Goal: Task Accomplishment & Management: Manage account settings

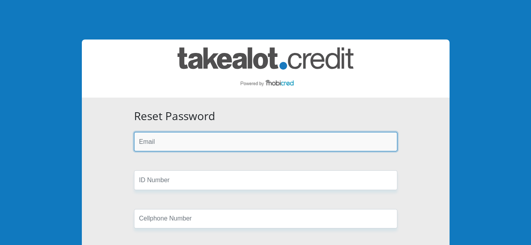
click at [170, 144] on input "email" at bounding box center [265, 141] width 263 height 19
type input "[EMAIL_ADDRESS][DOMAIN_NAME]"
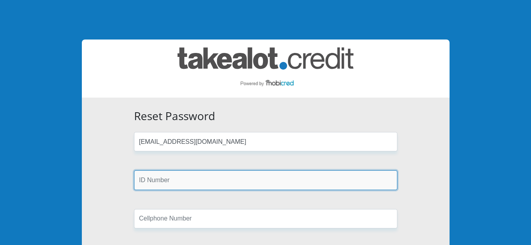
type input "7908030018086"
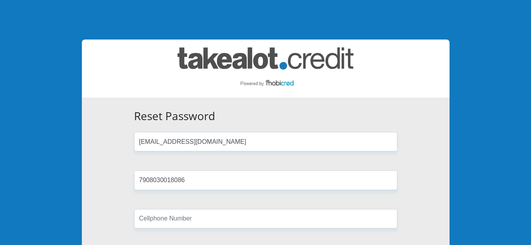
type input "0825762821"
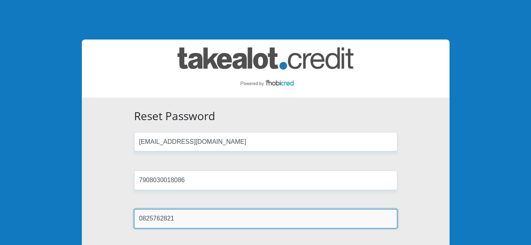
type input "Oosthuizen"
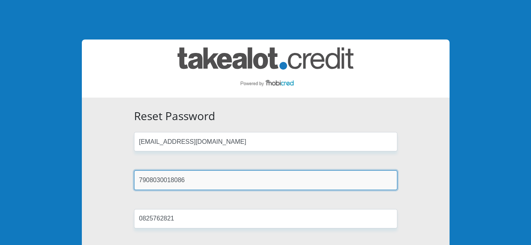
click at [191, 181] on input "7908030018086" at bounding box center [265, 179] width 263 height 19
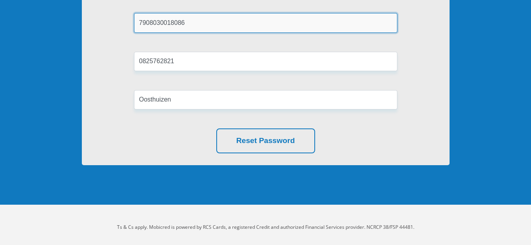
scroll to position [162, 0]
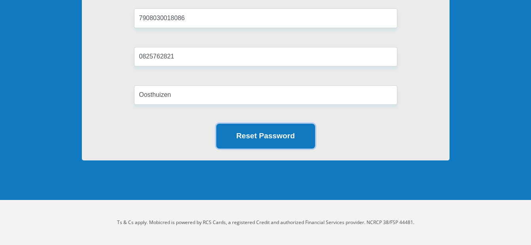
click at [247, 136] on button "Reset Password" at bounding box center [265, 136] width 99 height 25
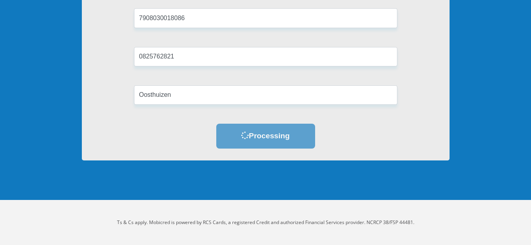
scroll to position [0, 0]
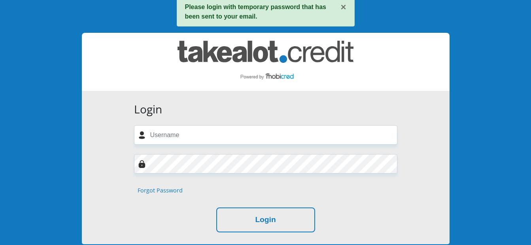
scroll to position [40, 0]
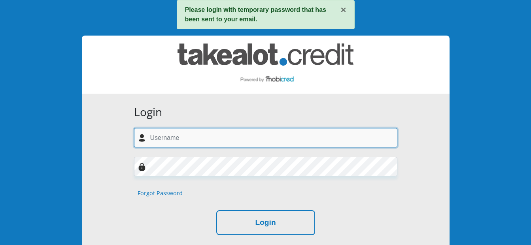
click at [188, 144] on input "text" at bounding box center [265, 137] width 263 height 19
paste input "[EMAIL_ADDRESS][DOMAIN_NAME]"
type input "[EMAIL_ADDRESS][DOMAIN_NAME]"
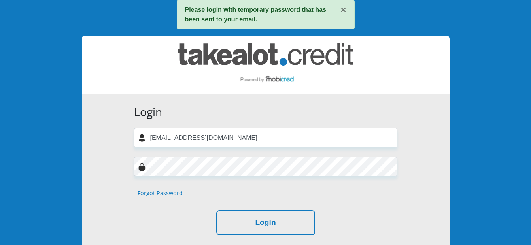
drag, startPoint x: 262, startPoint y: 106, endPoint x: 271, endPoint y: 109, distance: 9.8
click at [263, 106] on h3 "Login" at bounding box center [265, 112] width 263 height 13
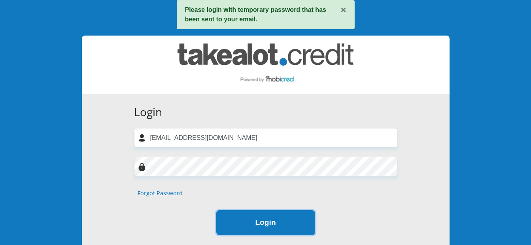
click at [284, 221] on button "Login" at bounding box center [265, 222] width 99 height 25
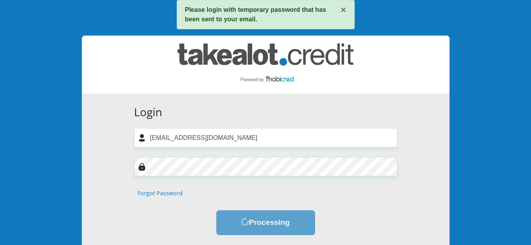
scroll to position [0, 0]
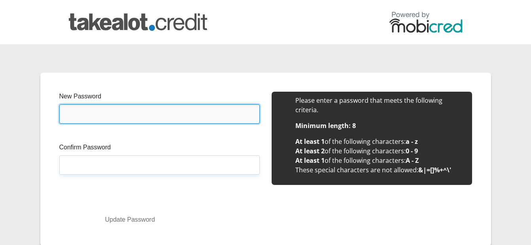
click at [149, 113] on input "New Password" at bounding box center [159, 113] width 200 height 19
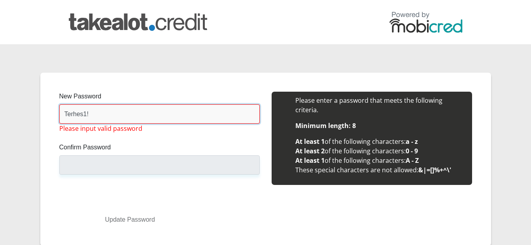
click at [149, 113] on input "Terhes1!" at bounding box center [159, 113] width 200 height 19
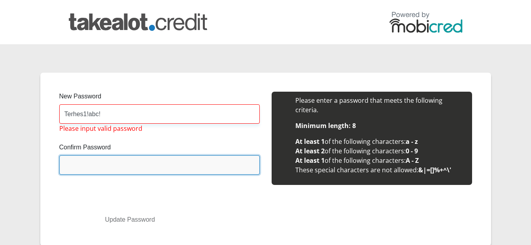
click at [128, 162] on input "Confirm Password" at bounding box center [159, 164] width 200 height 19
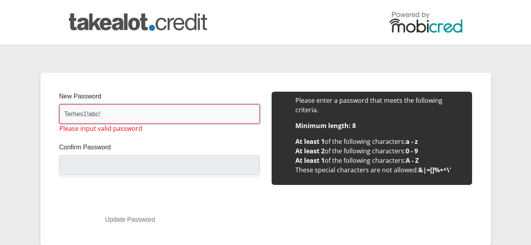
drag, startPoint x: 109, startPoint y: 111, endPoint x: 2, endPoint y: 115, distance: 106.8
click at [2, 115] on section "New Password Terhes1!abc! Please input valid password Confirm Password Please i…" at bounding box center [265, 159] width 531 height 230
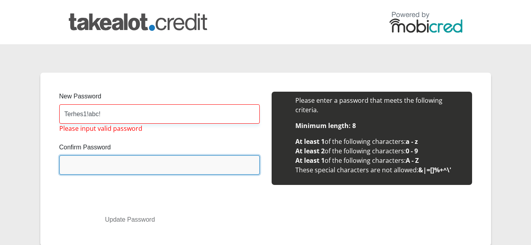
click at [109, 167] on input "Confirm Password" at bounding box center [159, 164] width 200 height 19
click at [102, 165] on input "Confirm Password" at bounding box center [159, 164] width 200 height 19
click at [91, 161] on input "Confirm Password" at bounding box center [159, 164] width 200 height 19
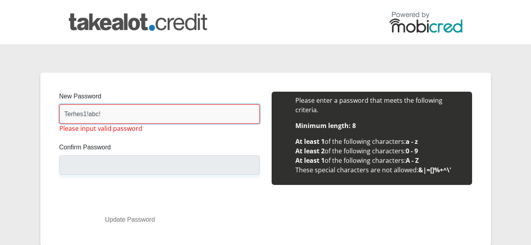
click at [112, 117] on input "Terhes1!abc!" at bounding box center [159, 113] width 200 height 19
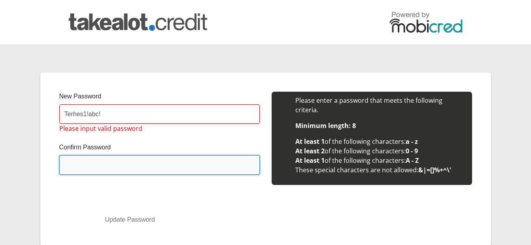
click at [78, 167] on input "Confirm Password" at bounding box center [159, 164] width 200 height 19
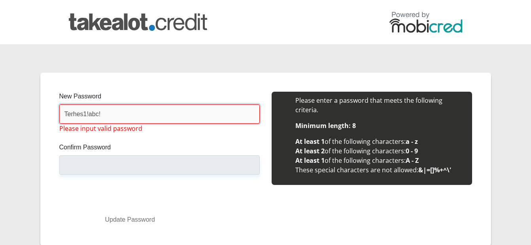
click at [133, 115] on input "Terhes1!abc!" at bounding box center [159, 113] width 200 height 19
drag, startPoint x: 133, startPoint y: 115, endPoint x: 34, endPoint y: 112, distance: 98.9
click at [34, 112] on section "New Password Terhes1!abc! Please input valid password Confirm Password Please i…" at bounding box center [265, 159] width 531 height 230
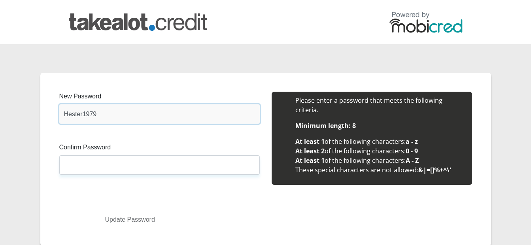
drag, startPoint x: 111, startPoint y: 109, endPoint x: 8, endPoint y: 111, distance: 103.2
click at [8, 111] on section "New Password Hester1979 Please input valid password Confirm Password Please inp…" at bounding box center [265, 159] width 531 height 230
type input "Hester1979"
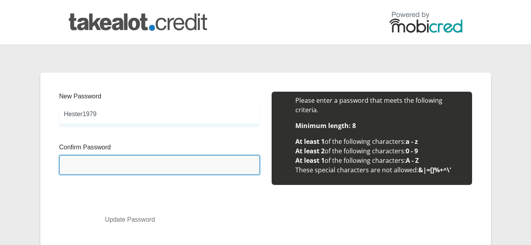
click at [75, 159] on input "Confirm Password" at bounding box center [159, 164] width 200 height 19
paste input "Hester1979"
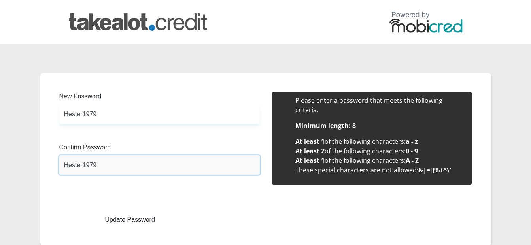
type input "Hester1979"
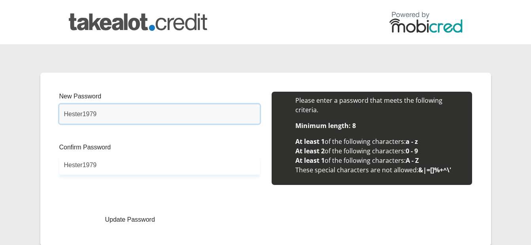
click at [218, 110] on input "Hester1979" at bounding box center [159, 113] width 200 height 19
click at [136, 217] on button "Update Password" at bounding box center [130, 220] width 130 height 14
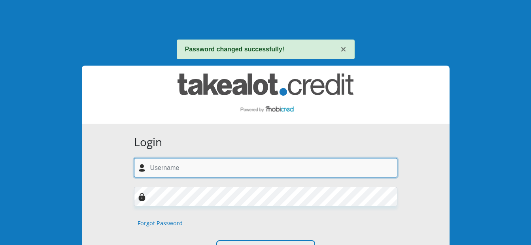
type input "[EMAIL_ADDRESS][DOMAIN_NAME]"
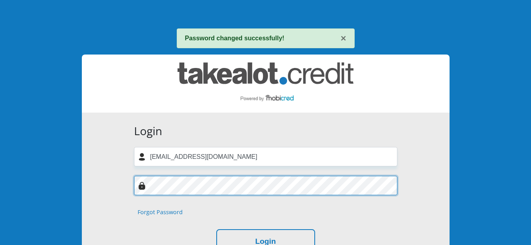
scroll to position [26, 0]
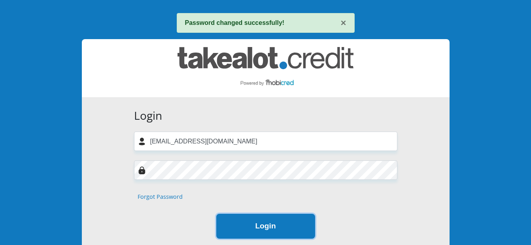
click at [301, 223] on button "Login" at bounding box center [265, 226] width 99 height 25
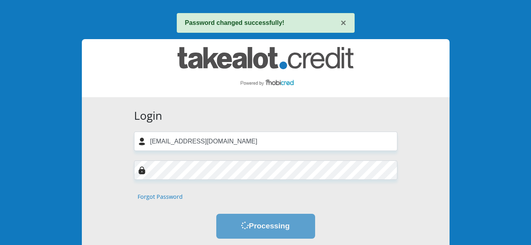
scroll to position [0, 0]
